Goal: Entertainment & Leisure: Consume media (video, audio)

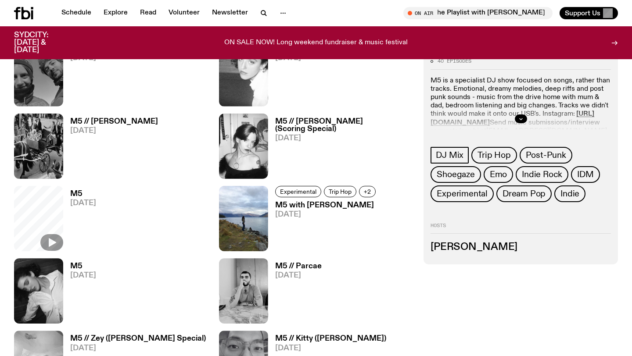
scroll to position [679, 0]
click at [246, 296] on img at bounding box center [243, 290] width 49 height 65
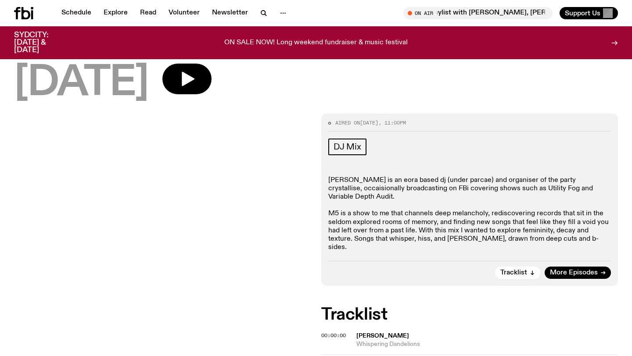
scroll to position [57, 0]
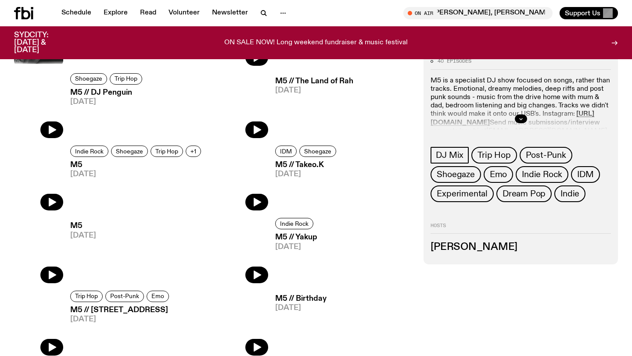
scroll to position [1242, 0]
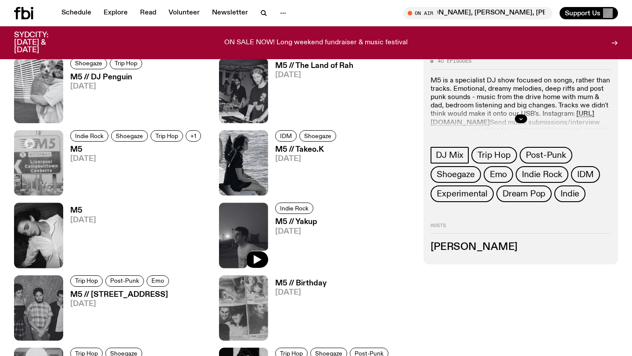
click at [246, 237] on img at bounding box center [243, 235] width 49 height 65
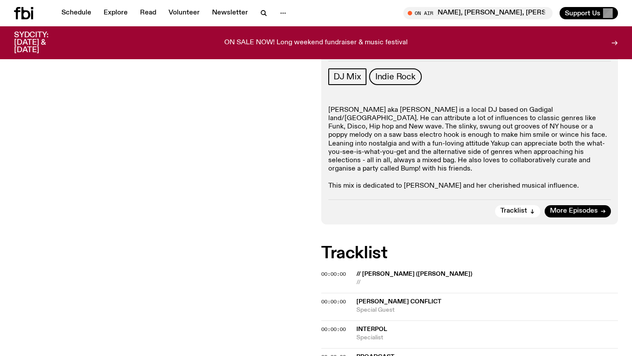
scroll to position [126, 0]
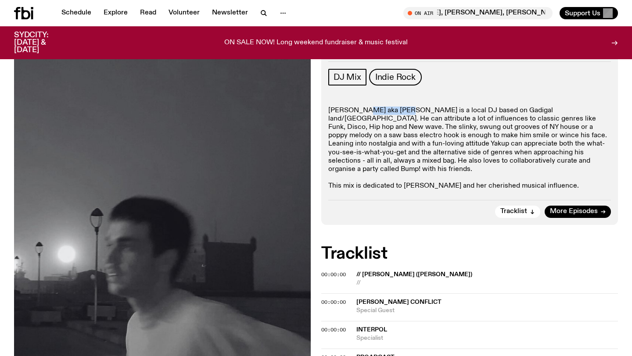
drag, startPoint x: 407, startPoint y: 110, endPoint x: 362, endPoint y: 110, distance: 45.2
click at [362, 110] on p "[PERSON_NAME] aka [PERSON_NAME] is a local DJ based on Gadigal land/[GEOGRAPHIC…" at bounding box center [469, 149] width 283 height 84
copy p "[PERSON_NAME]"
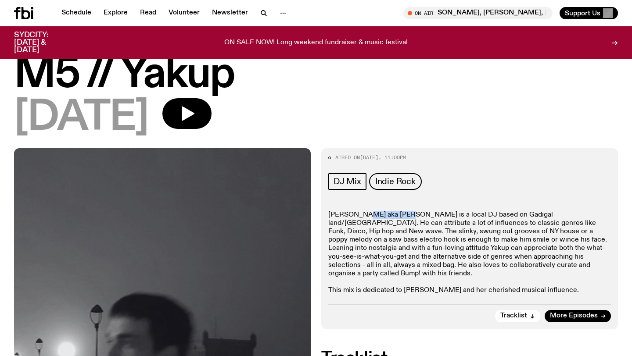
scroll to position [0, 0]
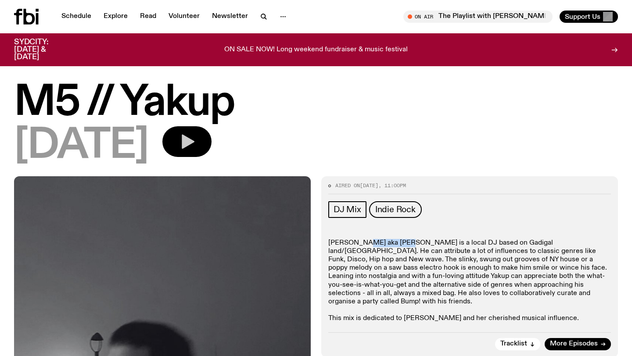
click at [194, 140] on icon "button" at bounding box center [188, 142] width 13 height 14
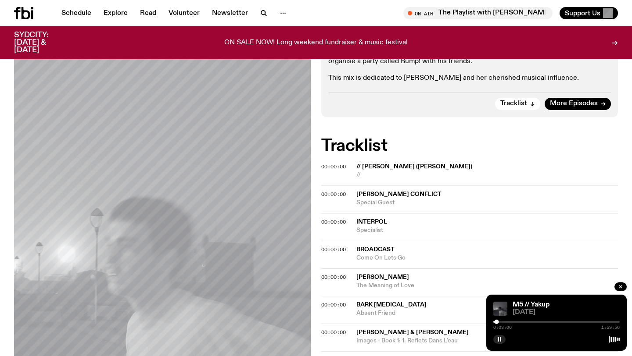
scroll to position [240, 0]
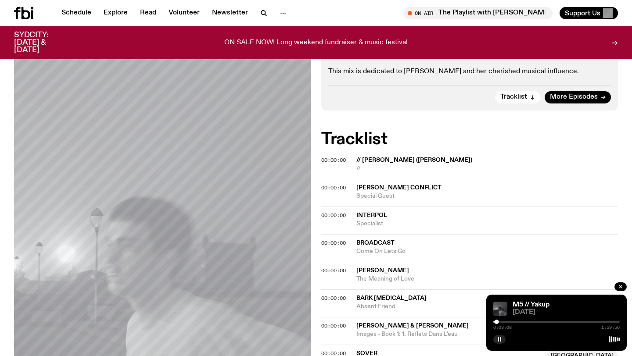
click at [500, 321] on div at bounding box center [556, 322] width 126 height 2
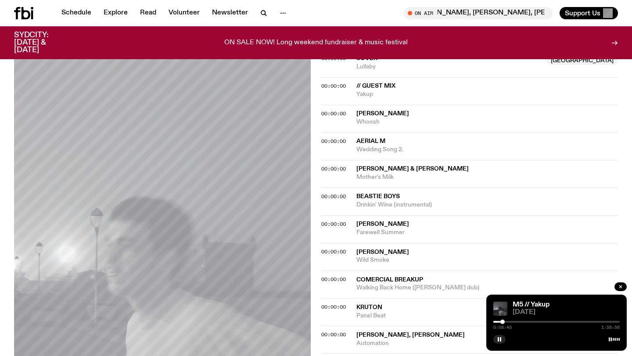
scroll to position [579, 0]
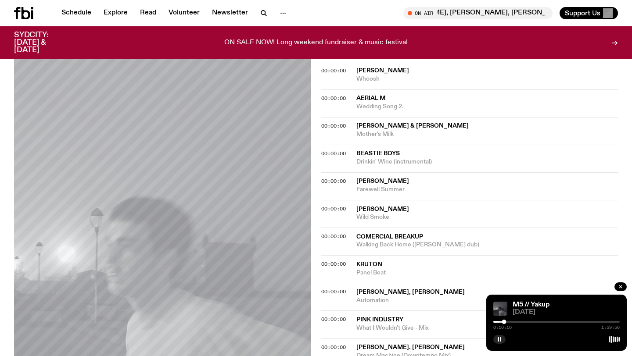
click at [511, 323] on div at bounding box center [556, 322] width 126 height 2
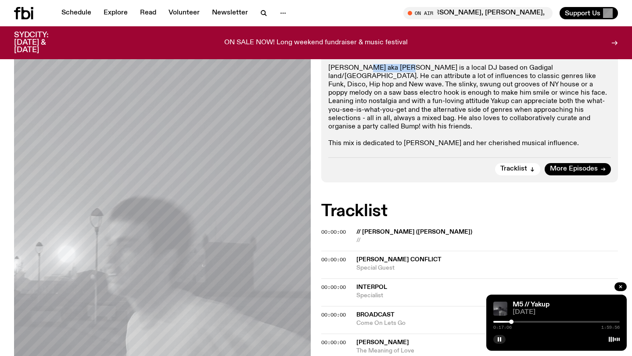
scroll to position [180, 0]
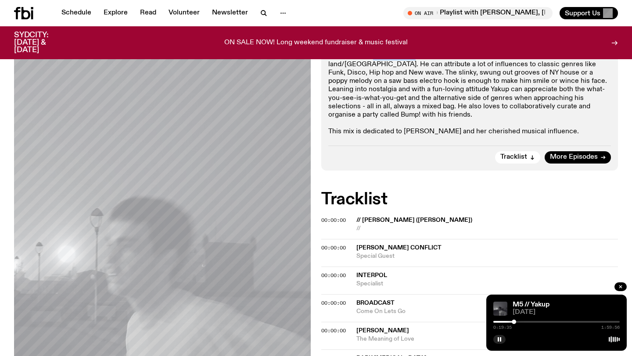
click at [525, 322] on div at bounding box center [556, 322] width 126 height 2
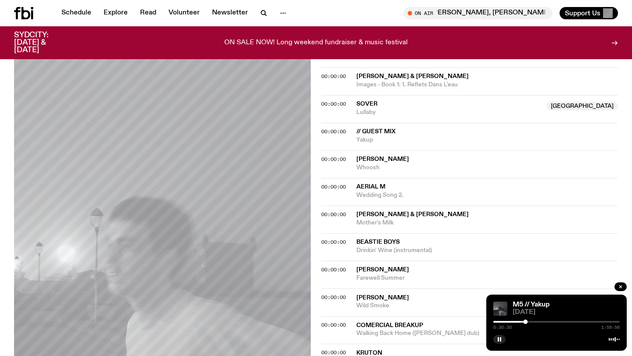
scroll to position [489, 0]
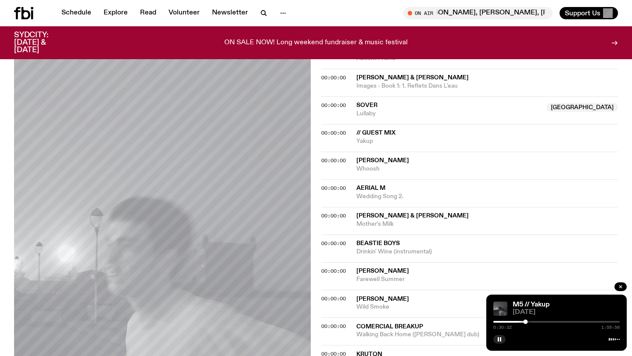
click at [376, 158] on span "[PERSON_NAME]" at bounding box center [382, 161] width 53 height 6
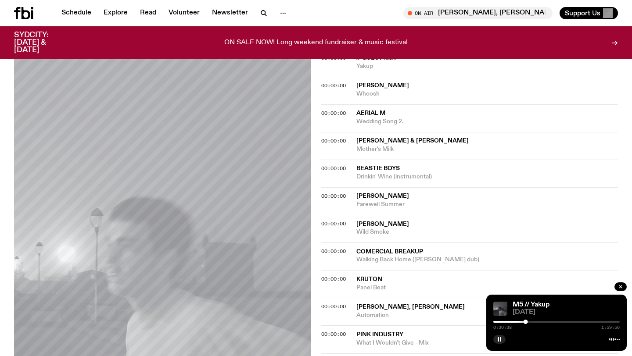
scroll to position [568, 0]
